Goal: Navigation & Orientation: Find specific page/section

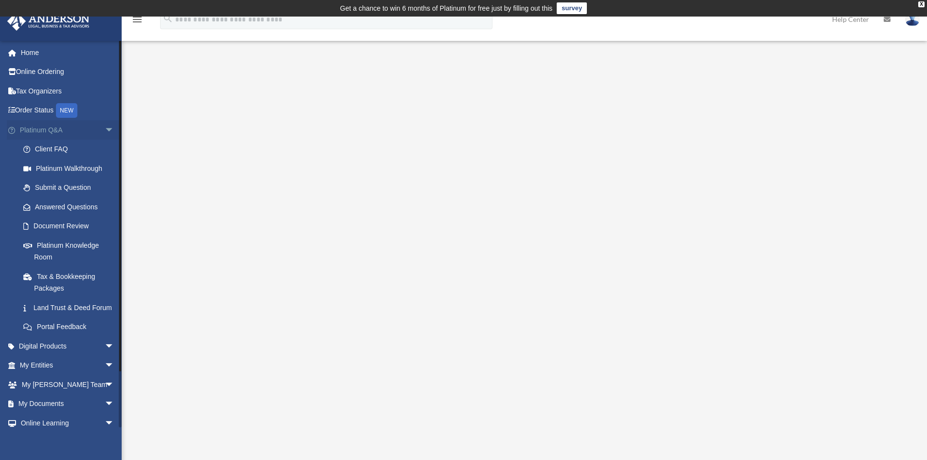
click at [107, 133] on span "arrow_drop_down" at bounding box center [114, 130] width 19 height 20
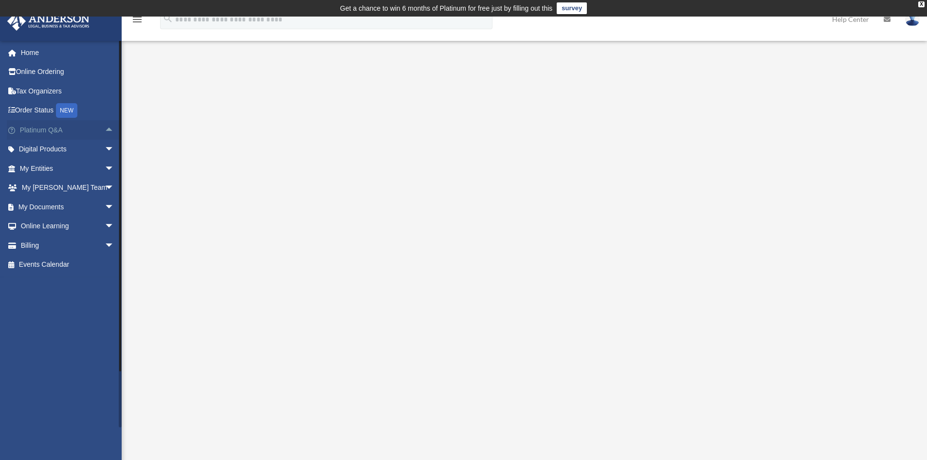
click at [105, 130] on span "arrow_drop_up" at bounding box center [114, 130] width 19 height 20
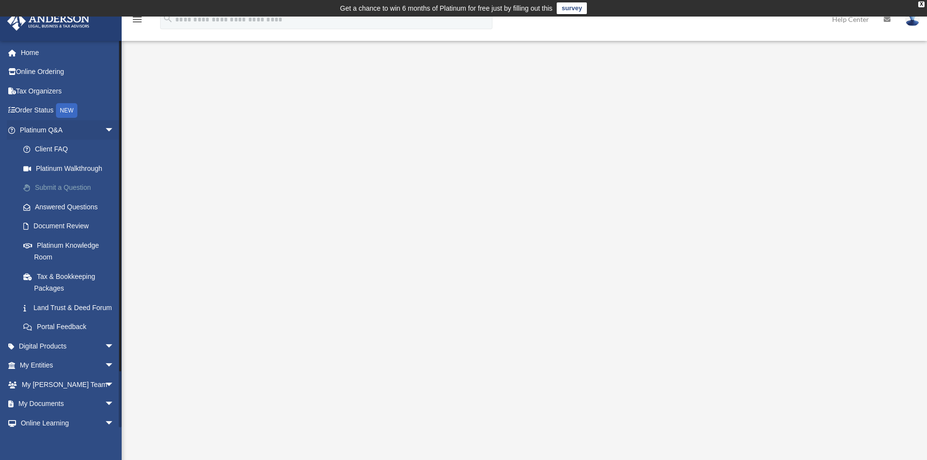
click at [83, 190] on link "Submit a Question" at bounding box center [71, 187] width 115 height 19
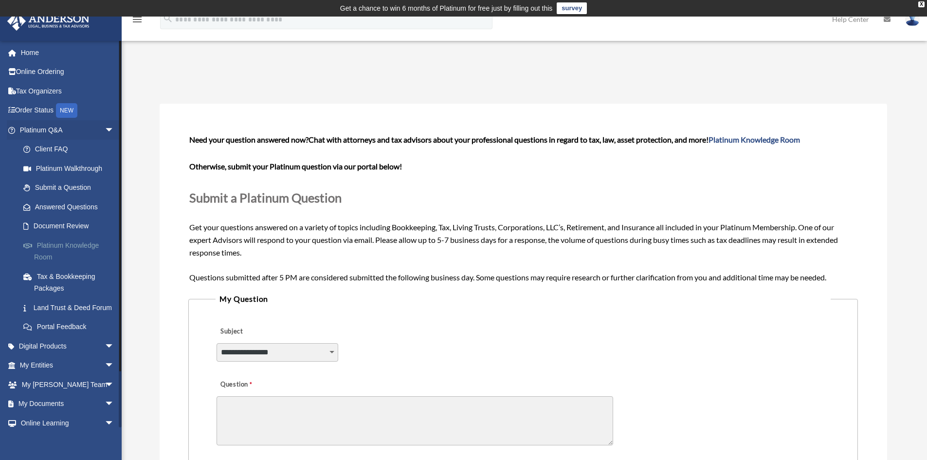
click at [47, 257] on link "Platinum Knowledge Room" at bounding box center [71, 250] width 115 height 31
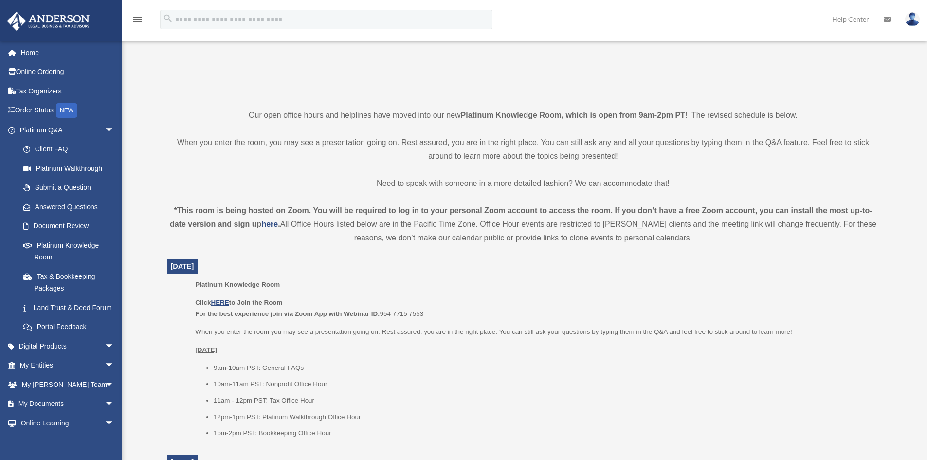
scroll to position [195, 0]
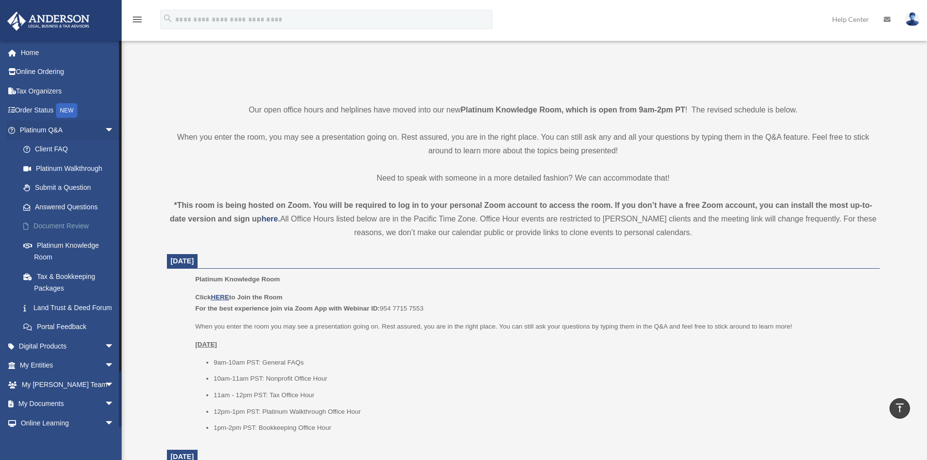
click at [64, 224] on link "Document Review" at bounding box center [71, 225] width 115 height 19
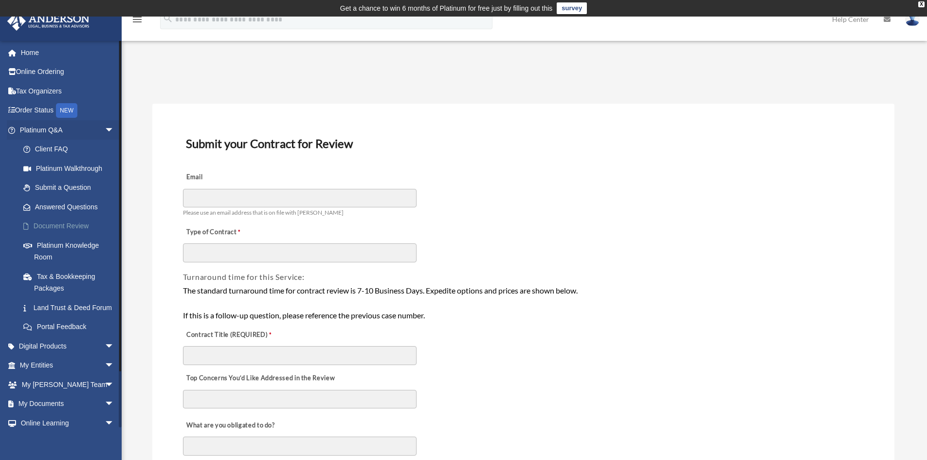
click at [71, 225] on link "Document Review" at bounding box center [71, 225] width 115 height 19
click at [108, 131] on span "arrow_drop_down" at bounding box center [114, 130] width 19 height 20
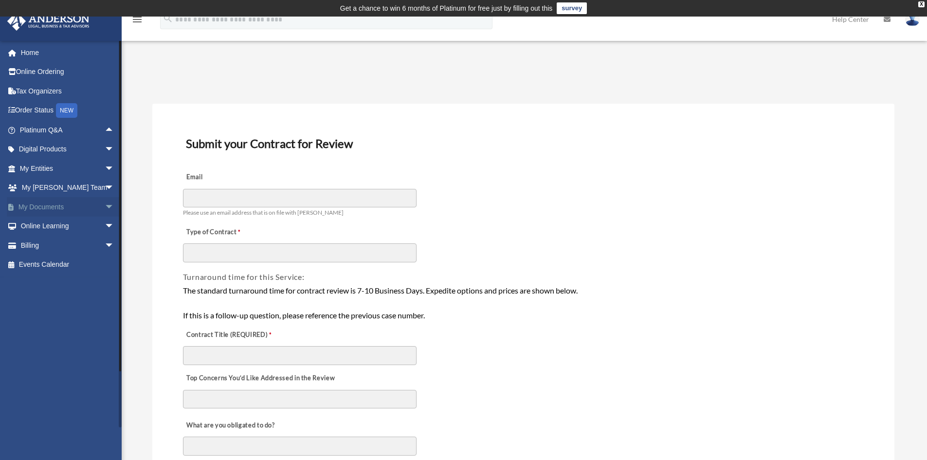
click at [105, 208] on span "arrow_drop_down" at bounding box center [114, 207] width 19 height 20
click at [108, 318] on span "arrow_drop_down" at bounding box center [114, 322] width 19 height 20
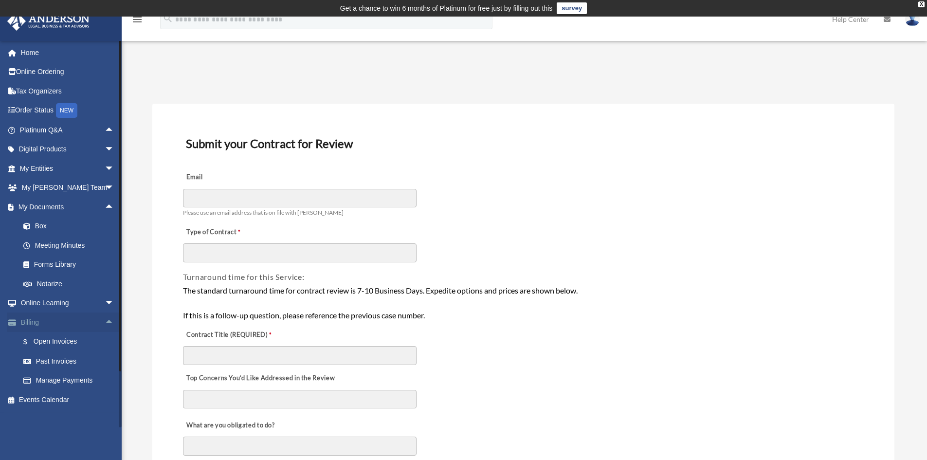
click at [108, 318] on span "arrow_drop_up" at bounding box center [114, 322] width 19 height 20
click at [108, 202] on span "arrow_drop_up" at bounding box center [114, 207] width 19 height 20
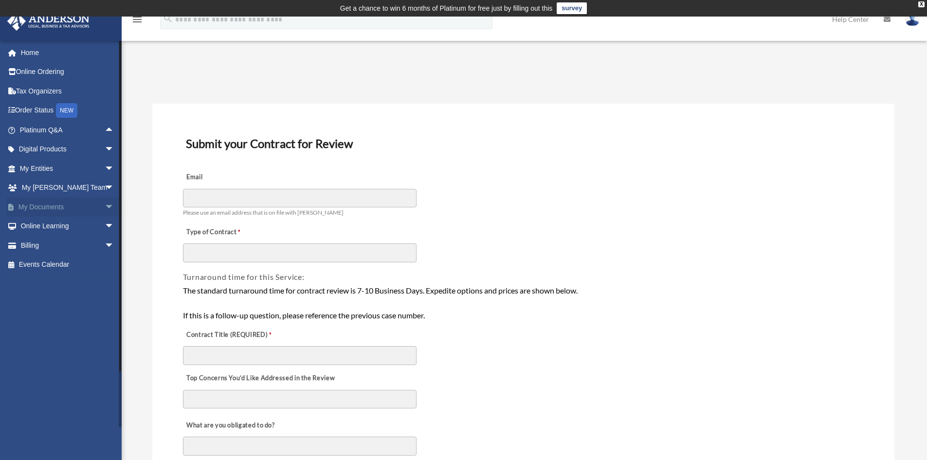
click at [108, 207] on span "arrow_drop_down" at bounding box center [114, 207] width 19 height 20
click at [106, 165] on span "arrow_drop_down" at bounding box center [114, 169] width 19 height 20
